Goal: Transaction & Acquisition: Purchase product/service

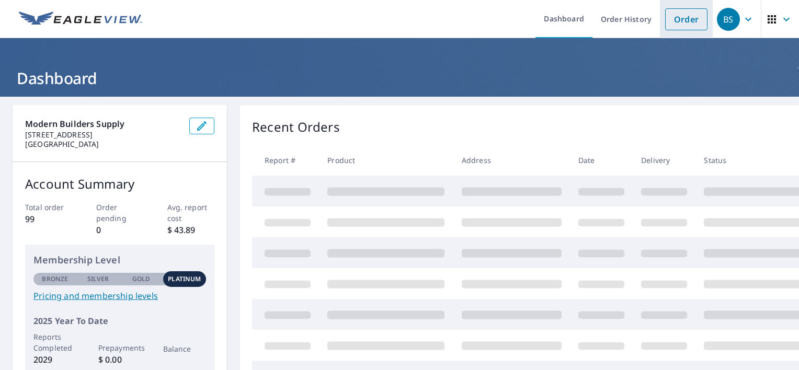
click at [667, 19] on link "Order" at bounding box center [686, 19] width 42 height 22
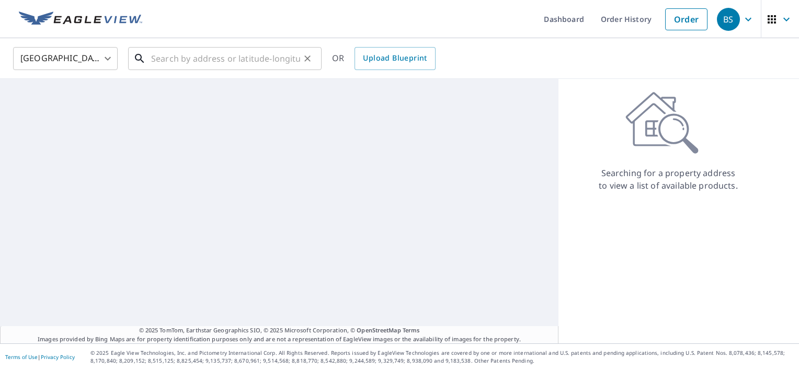
click at [219, 65] on input "text" at bounding box center [225, 58] width 149 height 29
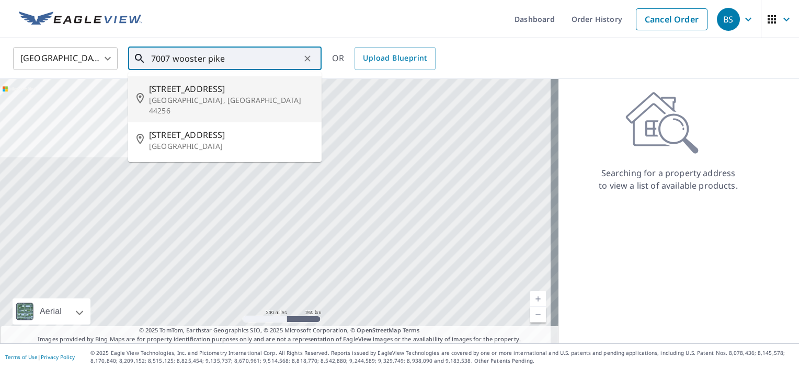
click at [232, 98] on p "[GEOGRAPHIC_DATA], [GEOGRAPHIC_DATA] 44256" at bounding box center [231, 105] width 164 height 21
type input "[STREET_ADDRESS][PERSON_NAME]"
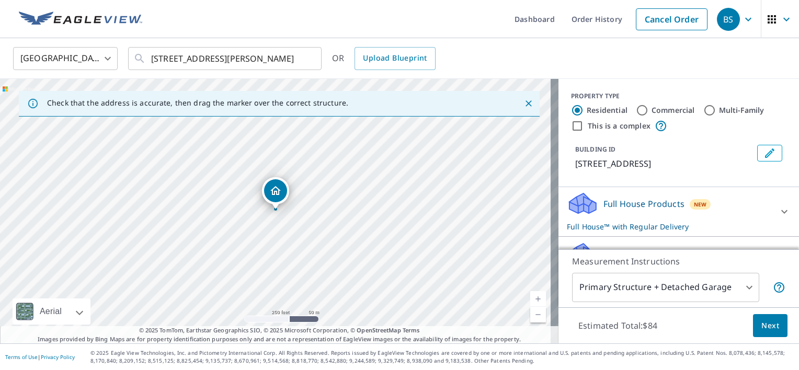
click at [636, 111] on input "Commercial" at bounding box center [642, 110] width 13 height 13
radio input "true"
type input "4"
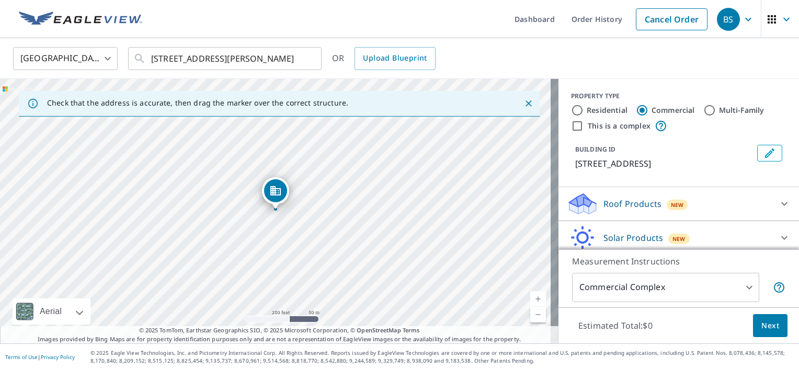
scroll to position [39, 0]
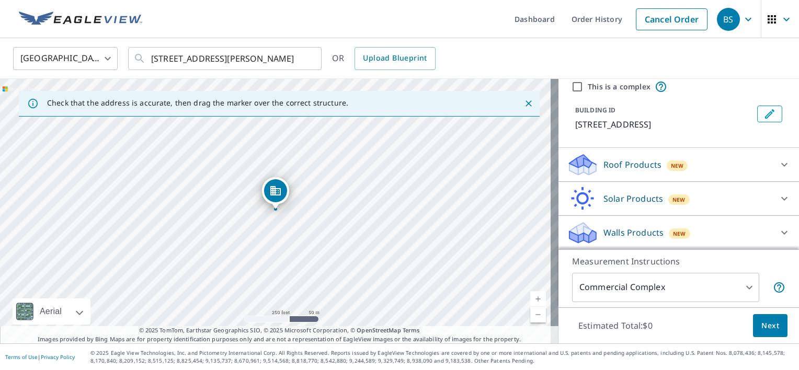
click at [684, 161] on div "Roof Products New" at bounding box center [669, 165] width 205 height 25
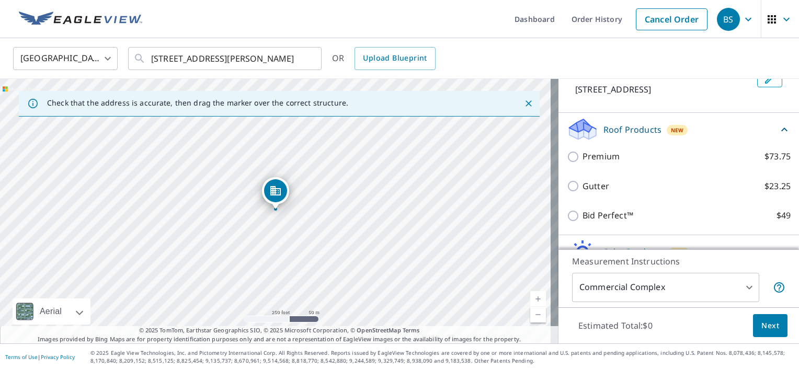
scroll to position [92, 0]
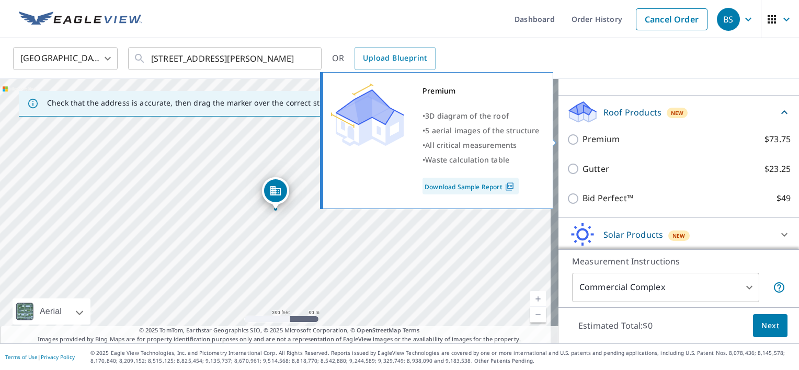
click at [567, 141] on input "Premium $73.75" at bounding box center [575, 139] width 16 height 13
checkbox input "true"
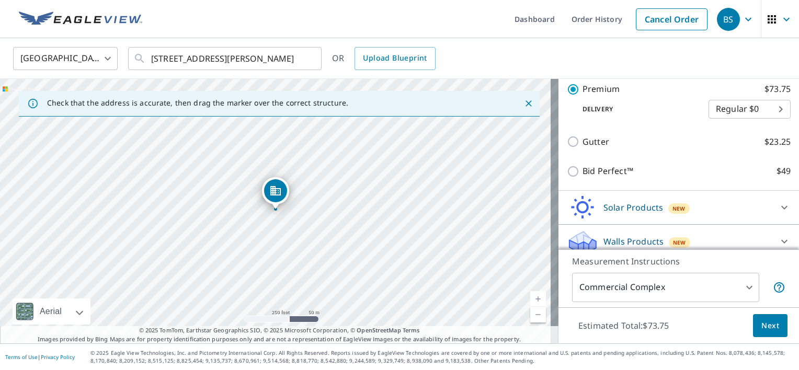
scroll to position [166, 0]
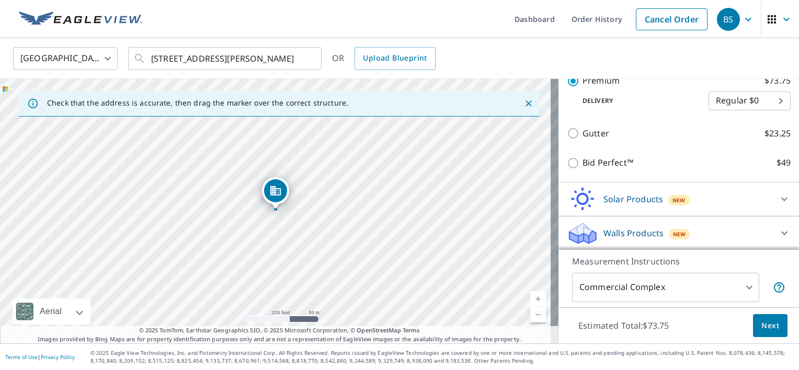
click at [765, 324] on span "Next" at bounding box center [771, 326] width 18 height 13
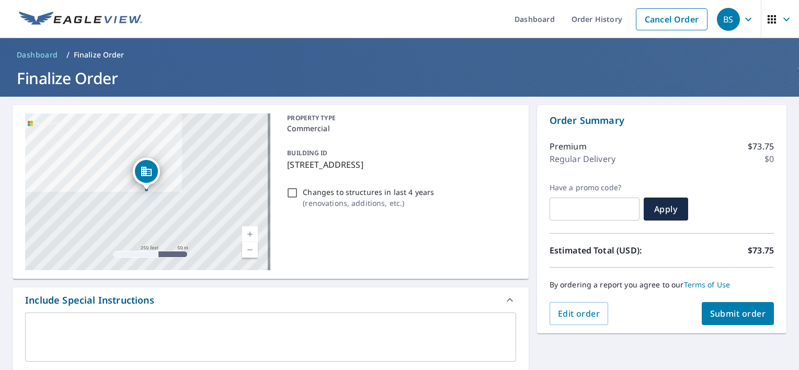
click at [710, 314] on span "Submit order" at bounding box center [738, 314] width 56 height 12
checkbox input "true"
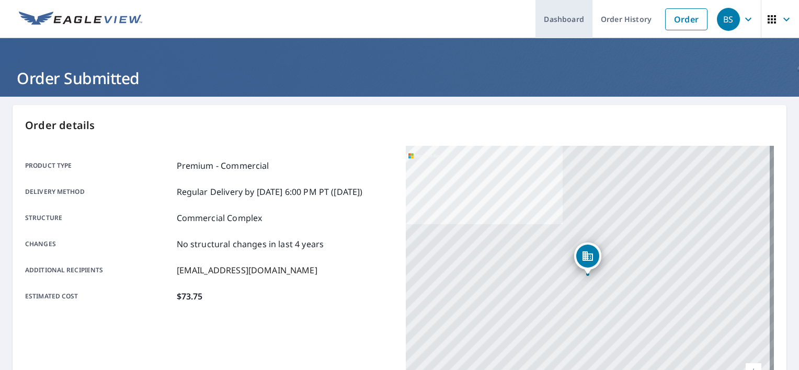
click at [550, 28] on link "Dashboard" at bounding box center [564, 19] width 57 height 38
